Goal: Information Seeking & Learning: Learn about a topic

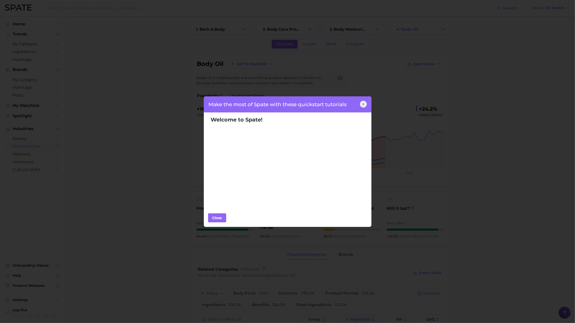
click at [363, 106] on div at bounding box center [363, 104] width 7 height 7
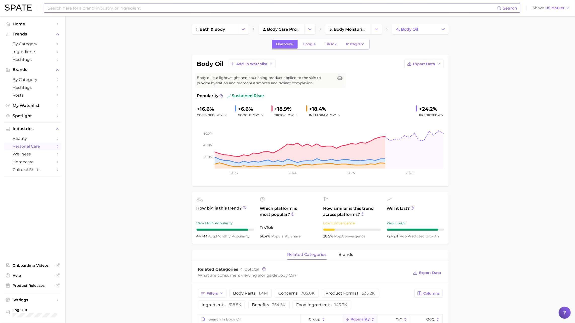
click at [240, 9] on input at bounding box center [272, 8] width 450 height 9
type input "strawberry skin"
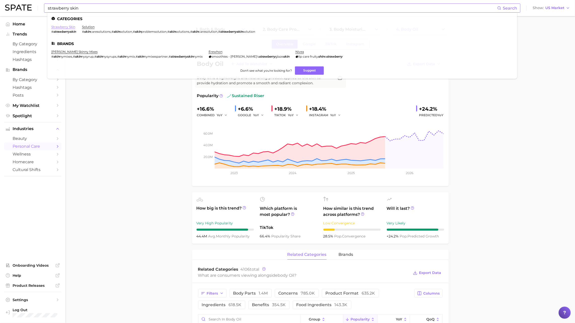
click at [65, 27] on link "strawberry skin" at bounding box center [63, 27] width 24 height 4
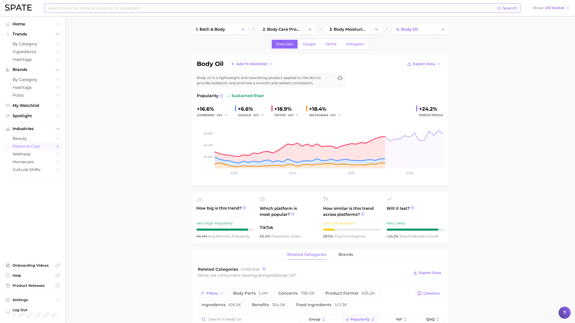
click at [275, 7] on input at bounding box center [272, 8] width 450 height 9
type input "[MEDICAL_DATA]"
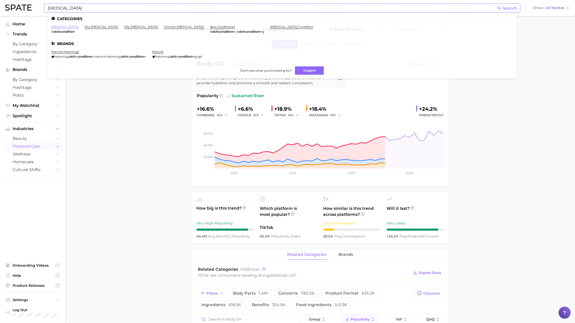
click at [70, 27] on link "[MEDICAL_DATA]" at bounding box center [64, 27] width 27 height 4
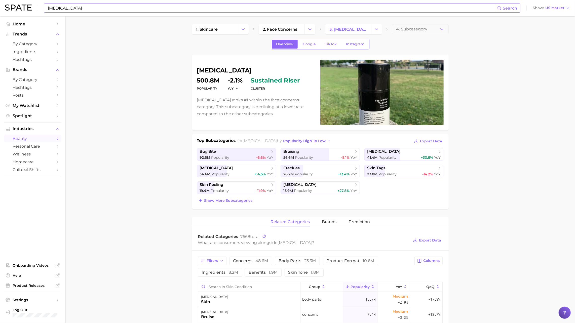
click at [156, 8] on input "[MEDICAL_DATA]" at bounding box center [272, 8] width 450 height 9
type input "s"
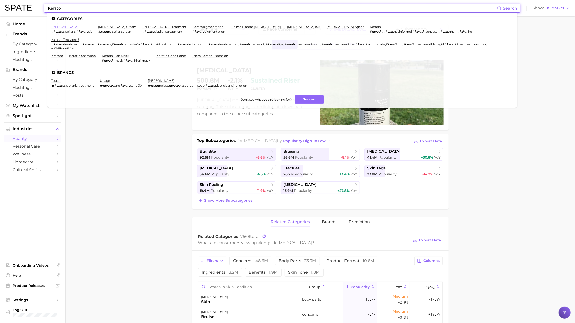
type input "Kerato"
click at [67, 29] on link "[MEDICAL_DATA]" at bounding box center [64, 27] width 27 height 4
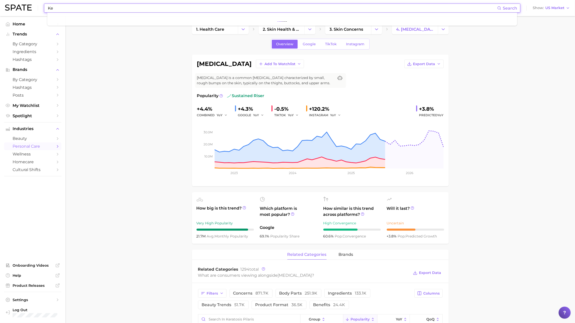
type input "K"
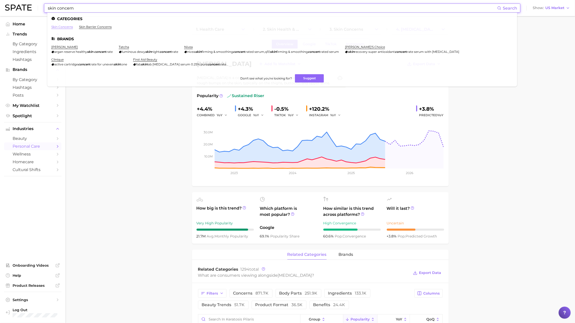
type input "skin concern"
click at [68, 27] on link "skin concerns" at bounding box center [62, 27] width 22 height 4
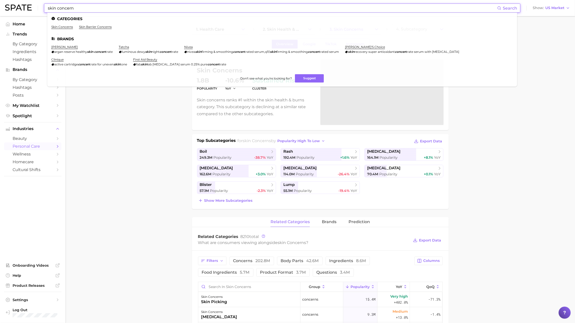
click at [128, 8] on input "skin concern" at bounding box center [272, 8] width 450 height 9
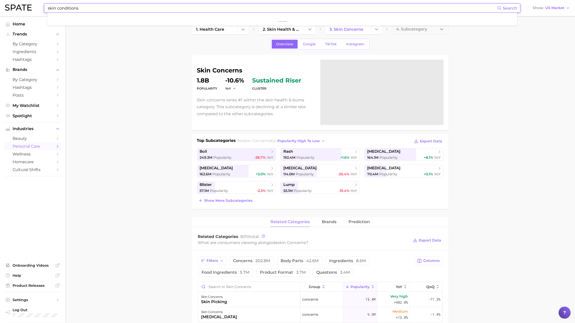
type input "skin conditions"
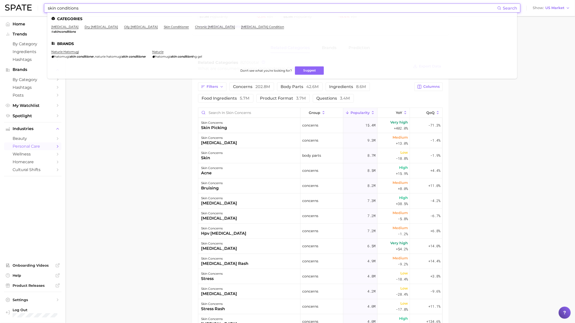
scroll to position [173, 0]
click at [62, 26] on link "[MEDICAL_DATA]" at bounding box center [64, 27] width 27 height 4
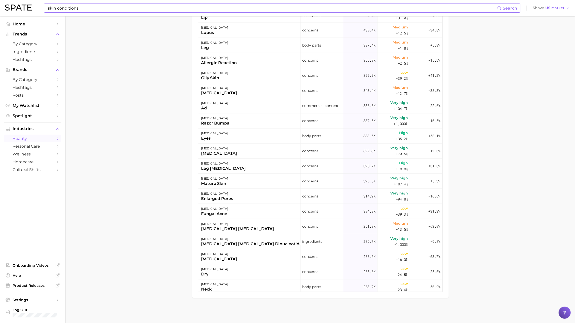
scroll to position [590, 0]
